Goal: Navigation & Orientation: Find specific page/section

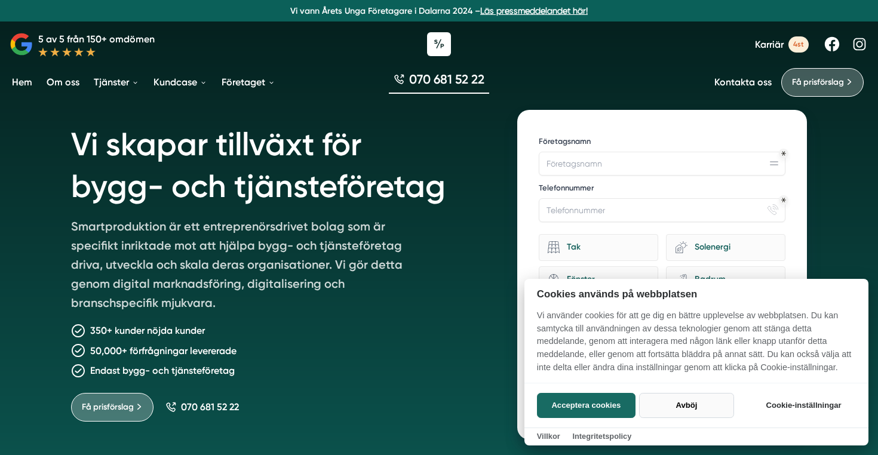
click at [692, 408] on button "Avböj" at bounding box center [686, 405] width 95 height 25
checkbox input "false"
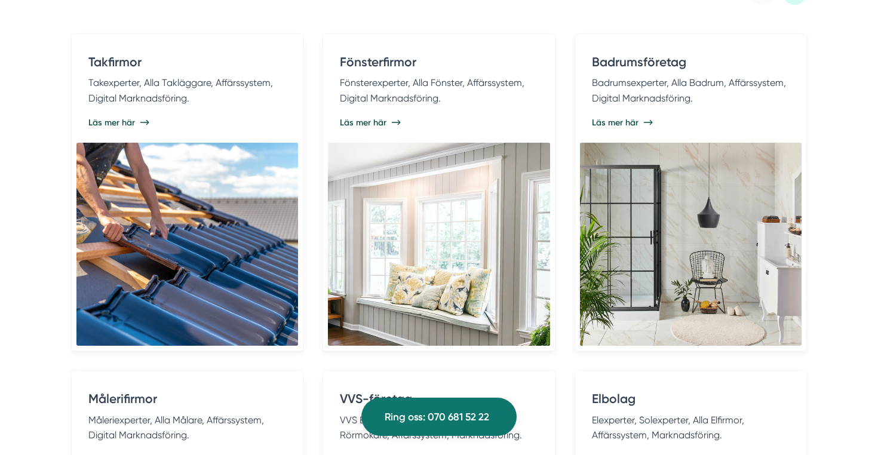
scroll to position [2449, 0]
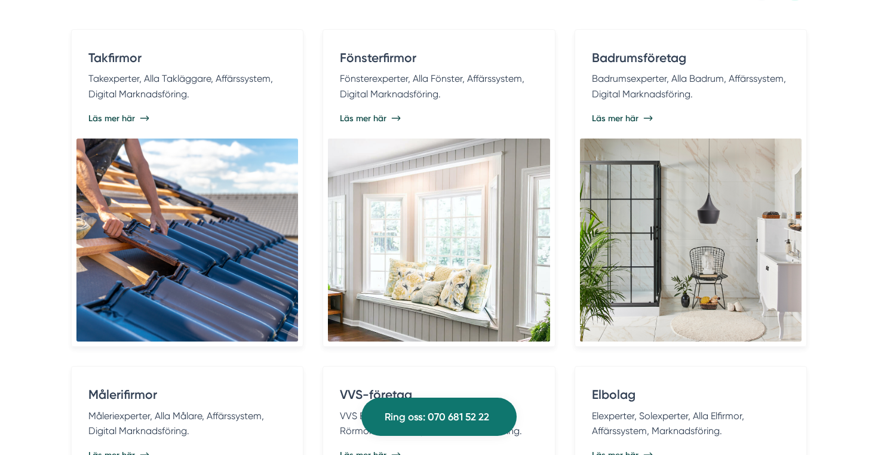
click at [387, 248] on img at bounding box center [438, 239] width 221 height 203
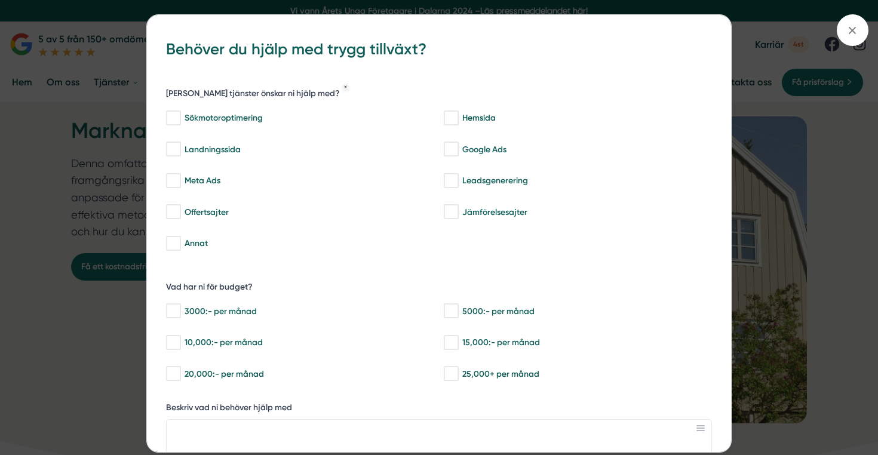
click at [115, 75] on div "bbc9b822-b2c6-488a-ab3e-9a2d59e49c7c Behöver du hjälp med trygg tillväxt? [PERS…" at bounding box center [439, 227] width 878 height 455
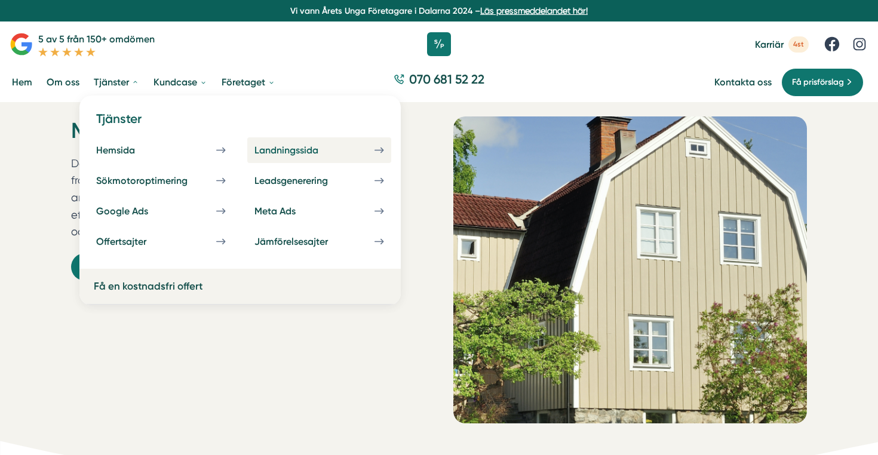
click at [295, 150] on div "Landningssida" at bounding box center [300, 149] width 93 height 11
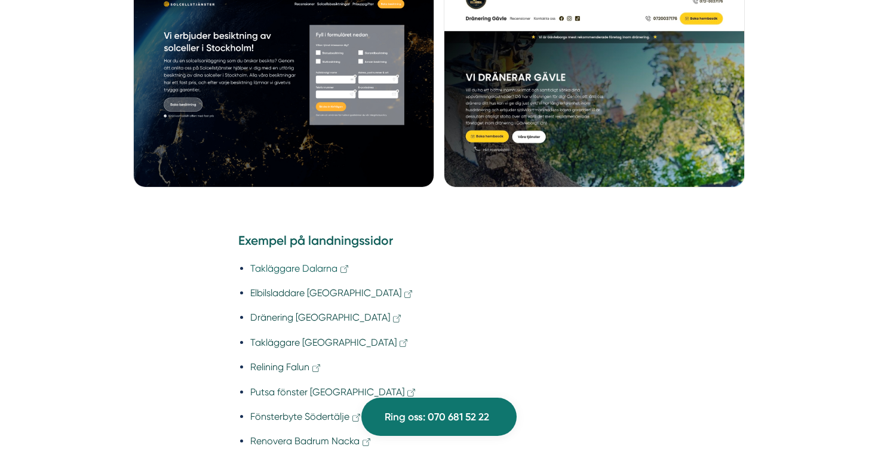
scroll to position [937, 0]
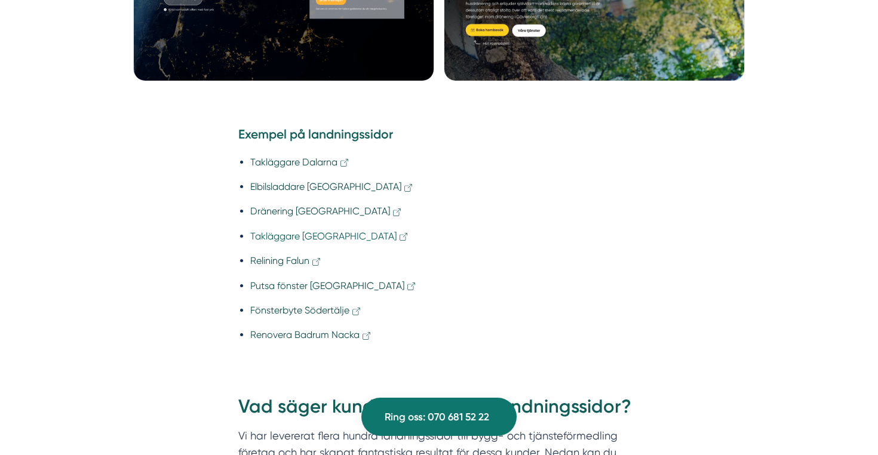
click at [289, 236] on link "Takläggare Helsingborg" at bounding box center [329, 235] width 159 height 11
